Goal: Transaction & Acquisition: Purchase product/service

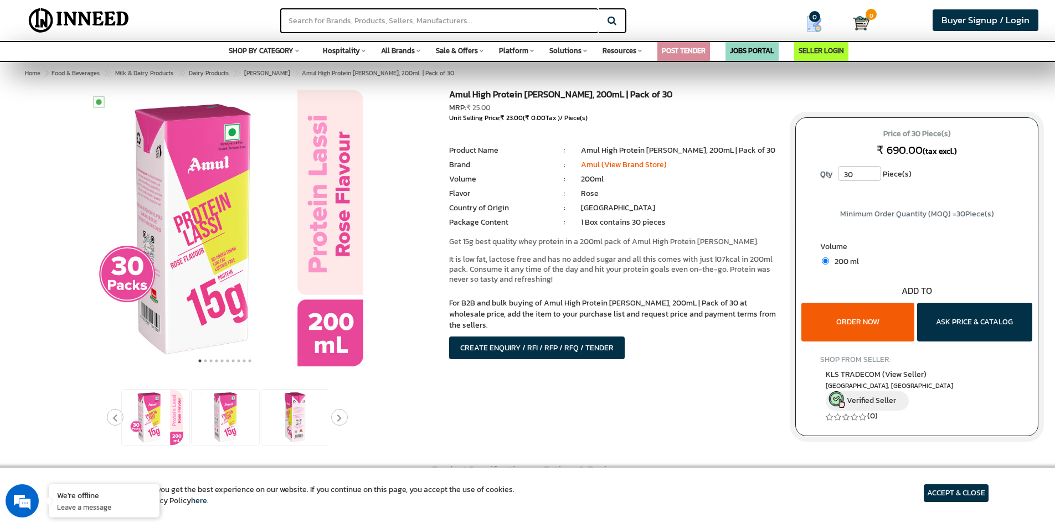
click at [838, 322] on button "ORDER NOW" at bounding box center [857, 322] width 113 height 39
click at [1011, 334] on button "ASK PRICE & CATALOG" at bounding box center [974, 322] width 115 height 39
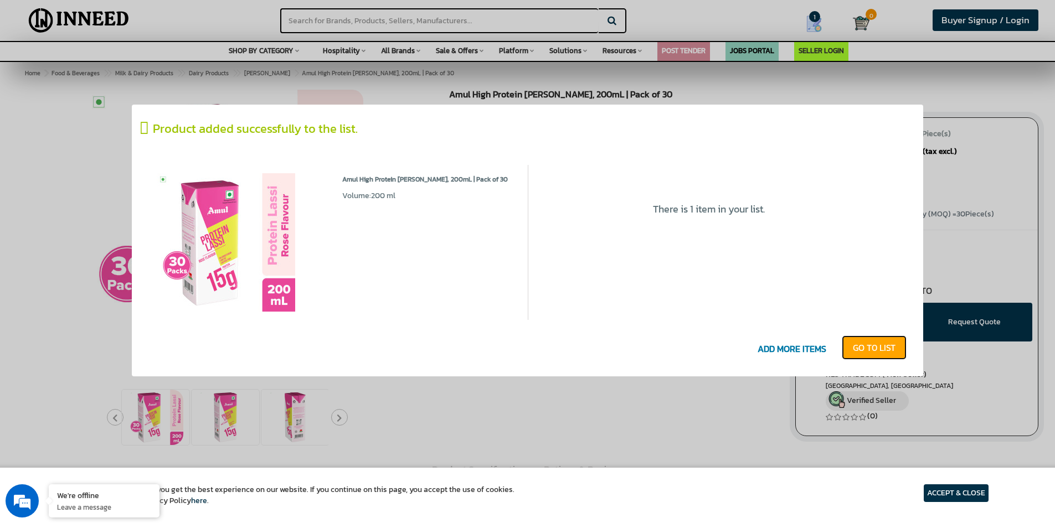
click at [889, 354] on link "GO T0 LIST" at bounding box center [874, 348] width 65 height 24
